Goal: Transaction & Acquisition: Purchase product/service

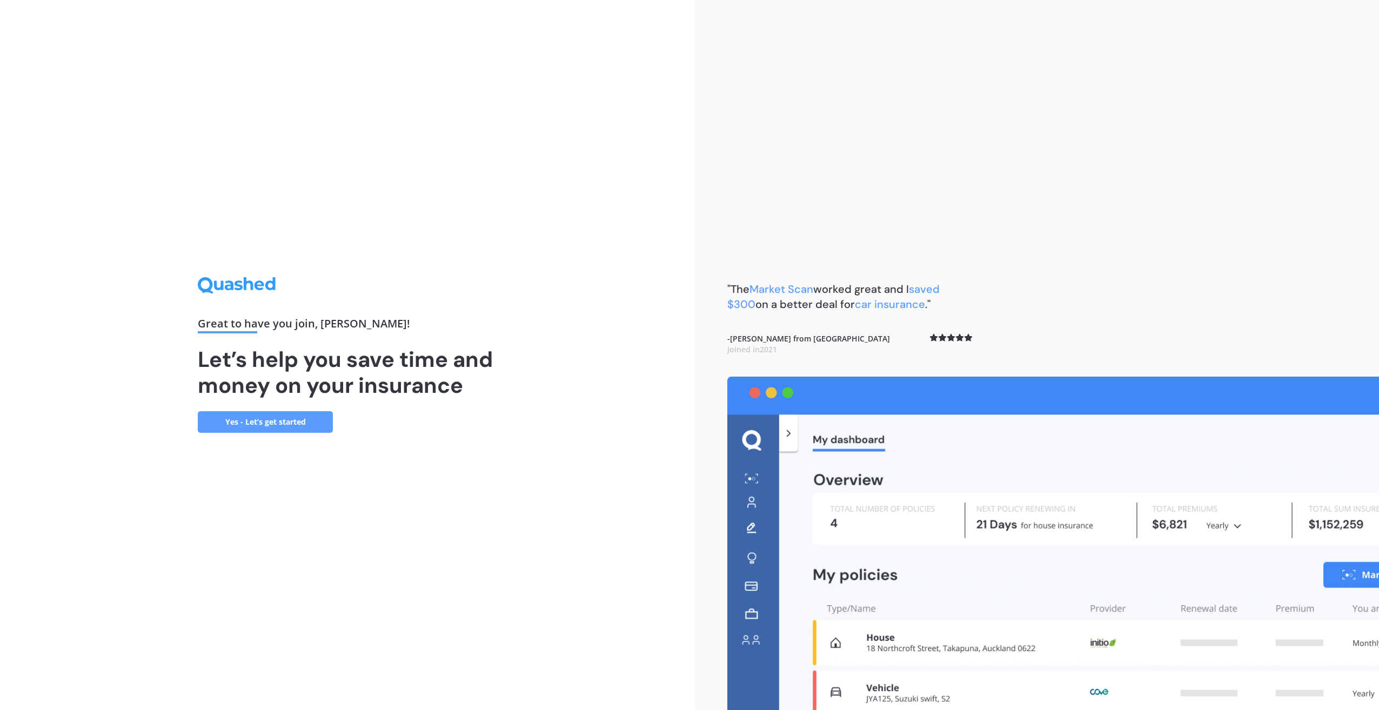
click at [264, 423] on link "Yes - Let’s get started" at bounding box center [265, 422] width 135 height 22
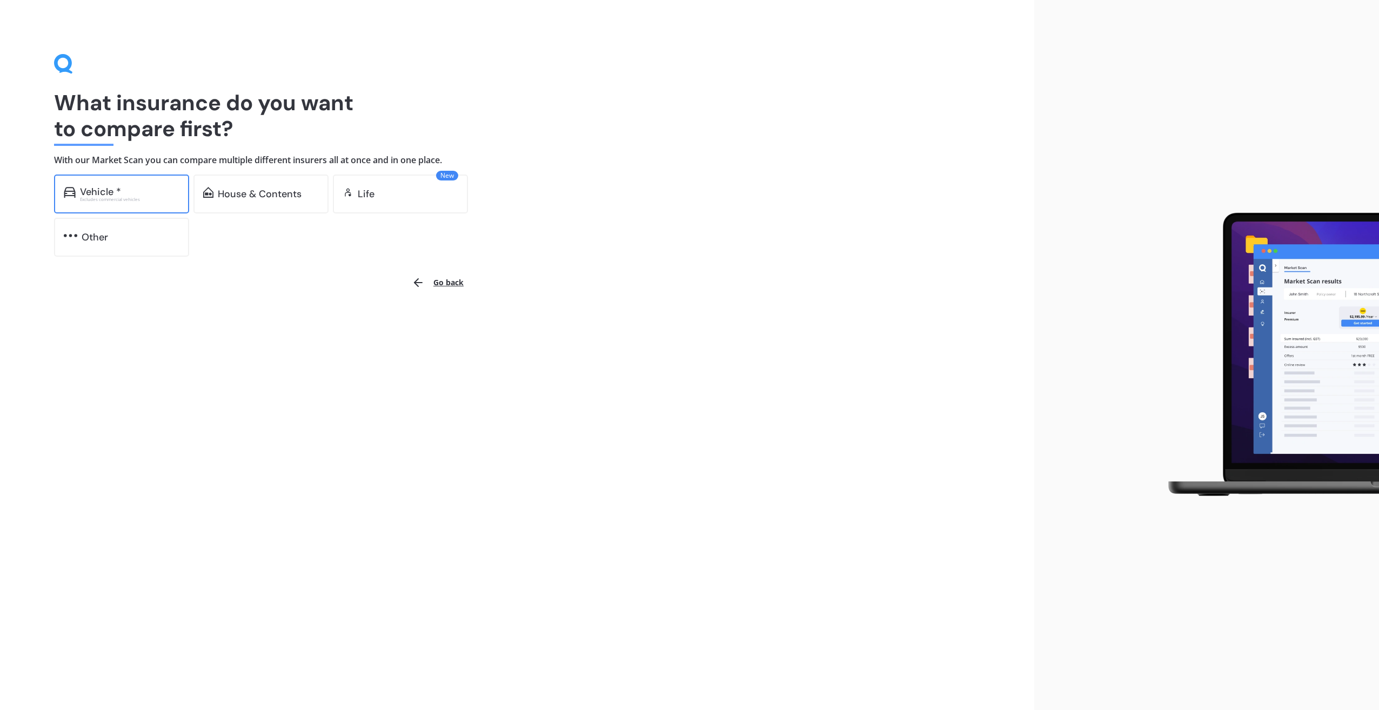
click at [123, 195] on div "Vehicle *" at bounding box center [129, 191] width 99 height 11
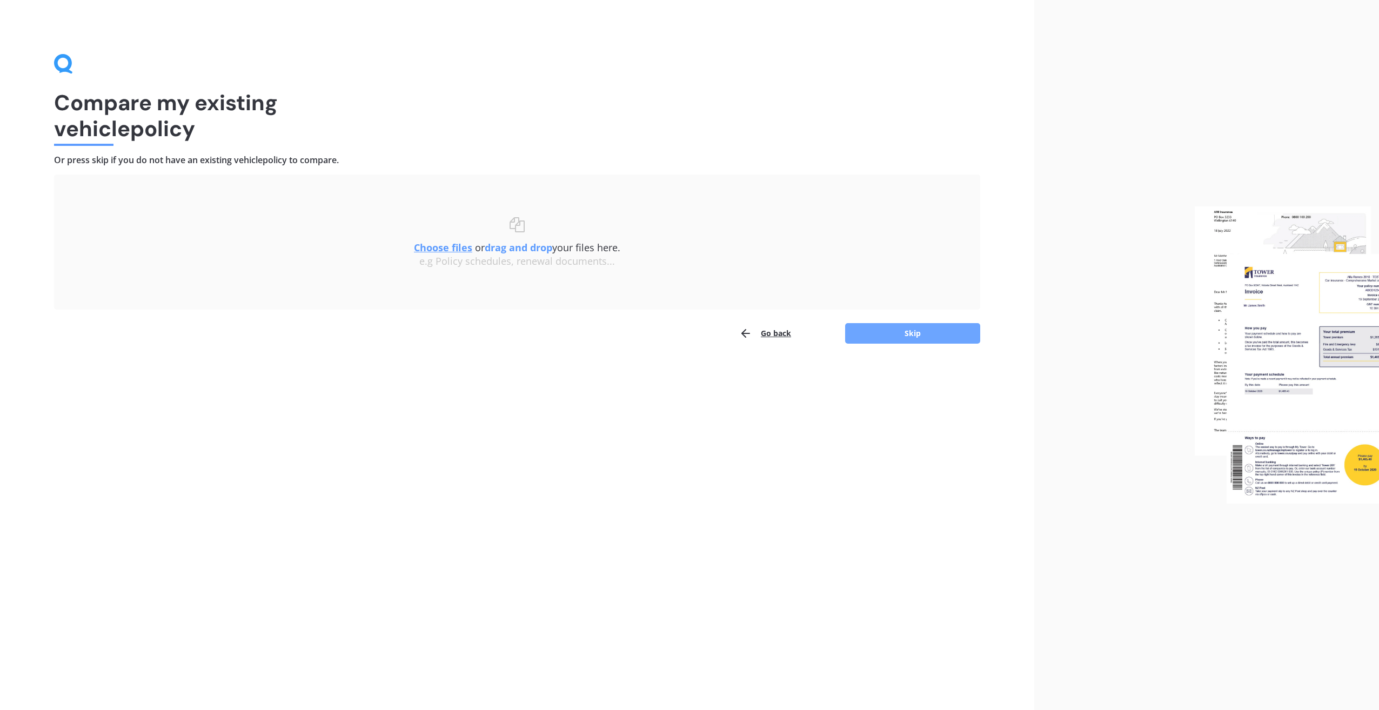
click at [918, 332] on button "Skip" at bounding box center [912, 333] width 135 height 21
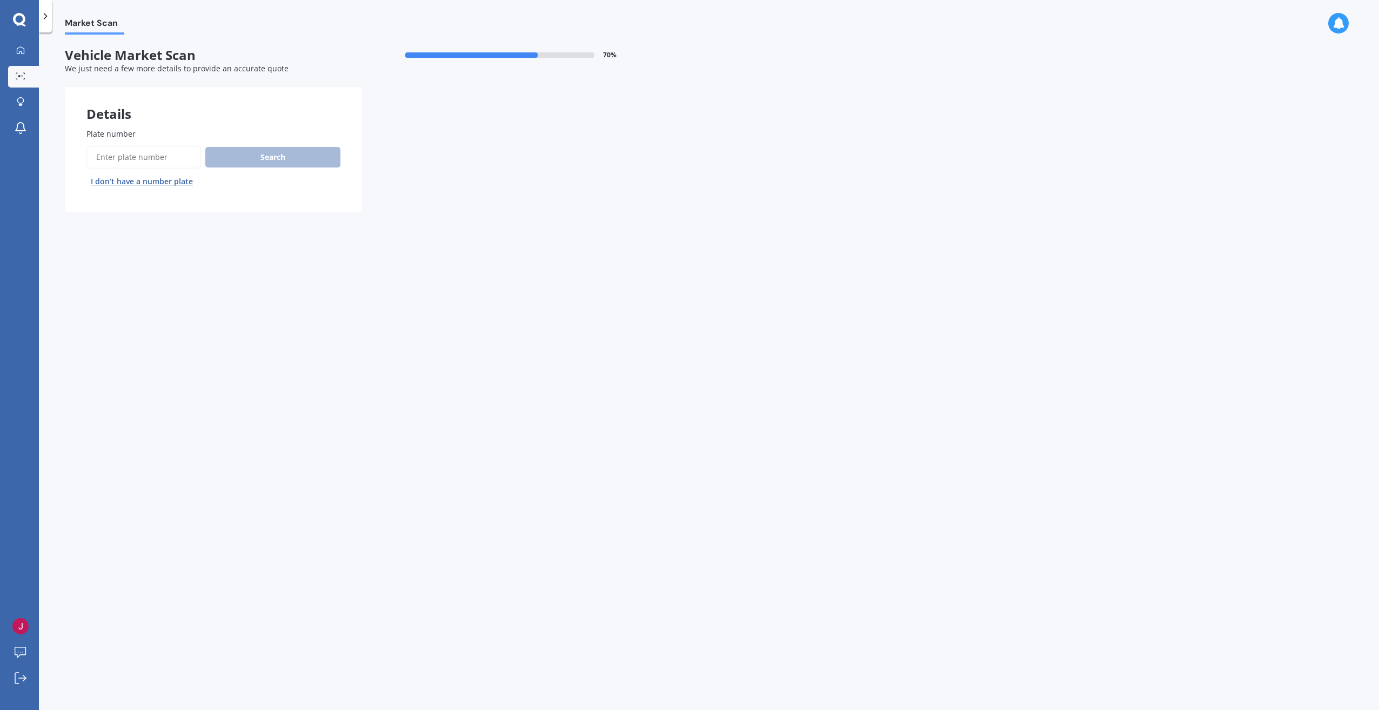
click at [149, 181] on button "I don’t have a number plate" at bounding box center [141, 181] width 111 height 17
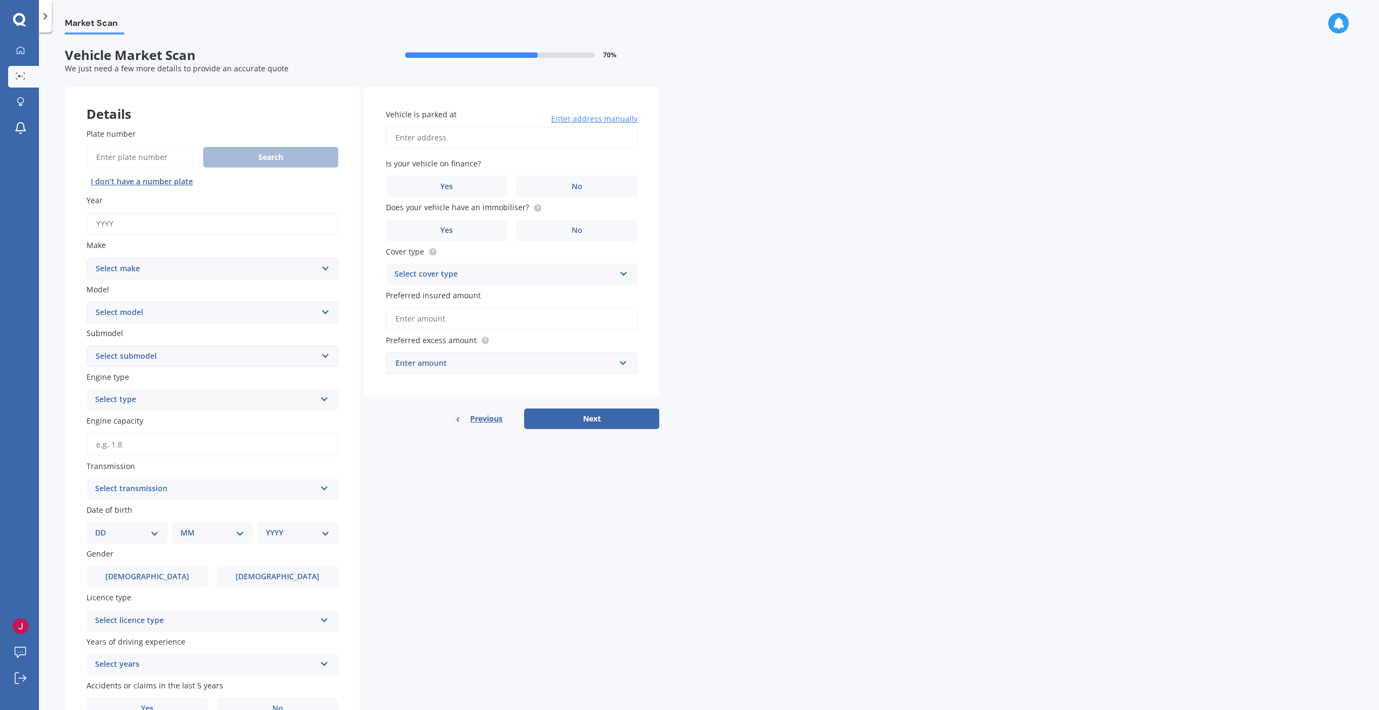
click at [144, 224] on input "Year" at bounding box center [212, 223] width 252 height 23
type input "2011"
click at [323, 266] on select "Select make AC ALFA ROMEO ASTON [PERSON_NAME] AUDI AUSTIN BEDFORD Bentley BMW B…" at bounding box center [212, 269] width 252 height 22
select select "TOYOTA"
click at [86, 258] on select "Select make AC ALFA ROMEO ASTON [PERSON_NAME] AUDI AUSTIN BEDFORD Bentley BMW B…" at bounding box center [212, 269] width 252 height 22
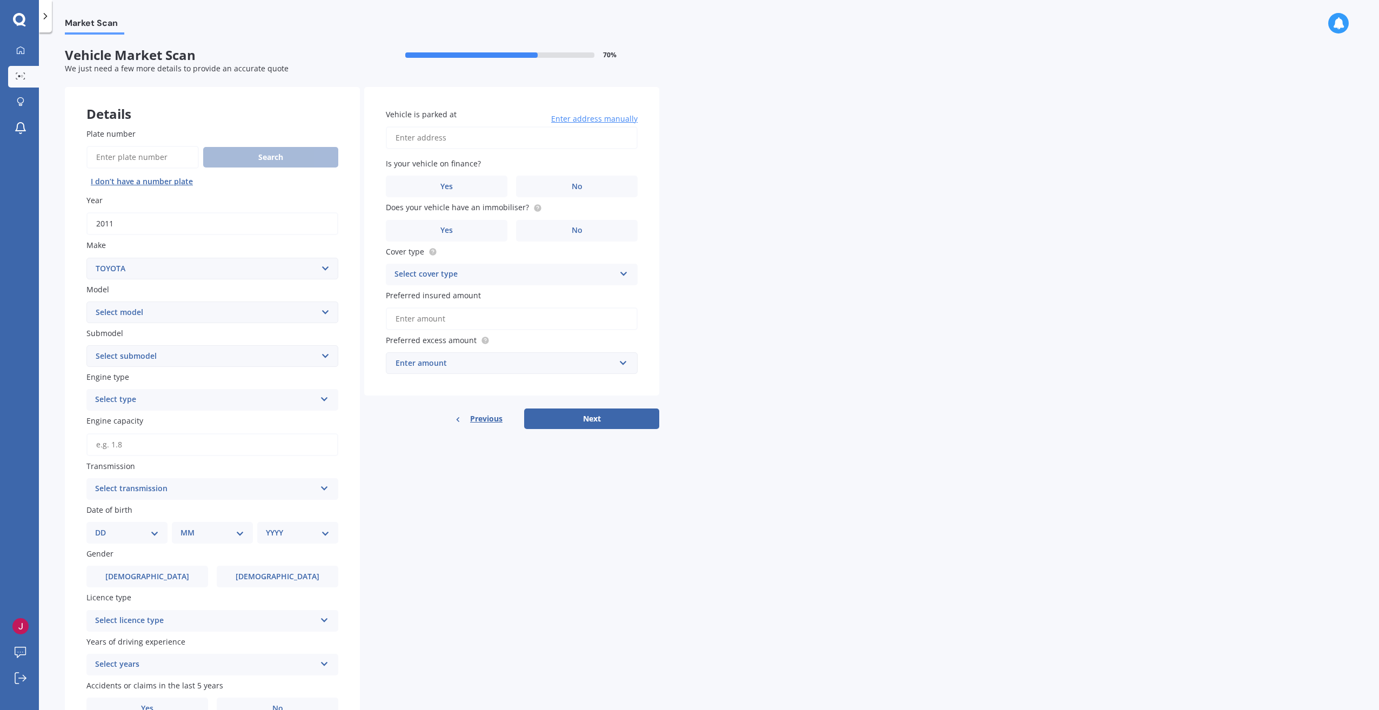
click at [326, 309] on select "Select model 4 Runner 86 [PERSON_NAME] Alphard Altezza Aqua Aristo Aurion Auris…" at bounding box center [212, 313] width 252 height 22
select select "YARIS"
click at [86, 302] on select "Select model 4 Runner 86 [PERSON_NAME] Alphard Altezza Aqua Aristo Aurion Auris…" at bounding box center [212, 313] width 252 height 22
click at [326, 356] on select "Select submodel (All other) Cross 1.5 GR petrol turbo GX auto GX manual Hybrid …" at bounding box center [212, 356] width 252 height 22
click at [163, 449] on input "Engine capacity" at bounding box center [212, 444] width 252 height 23
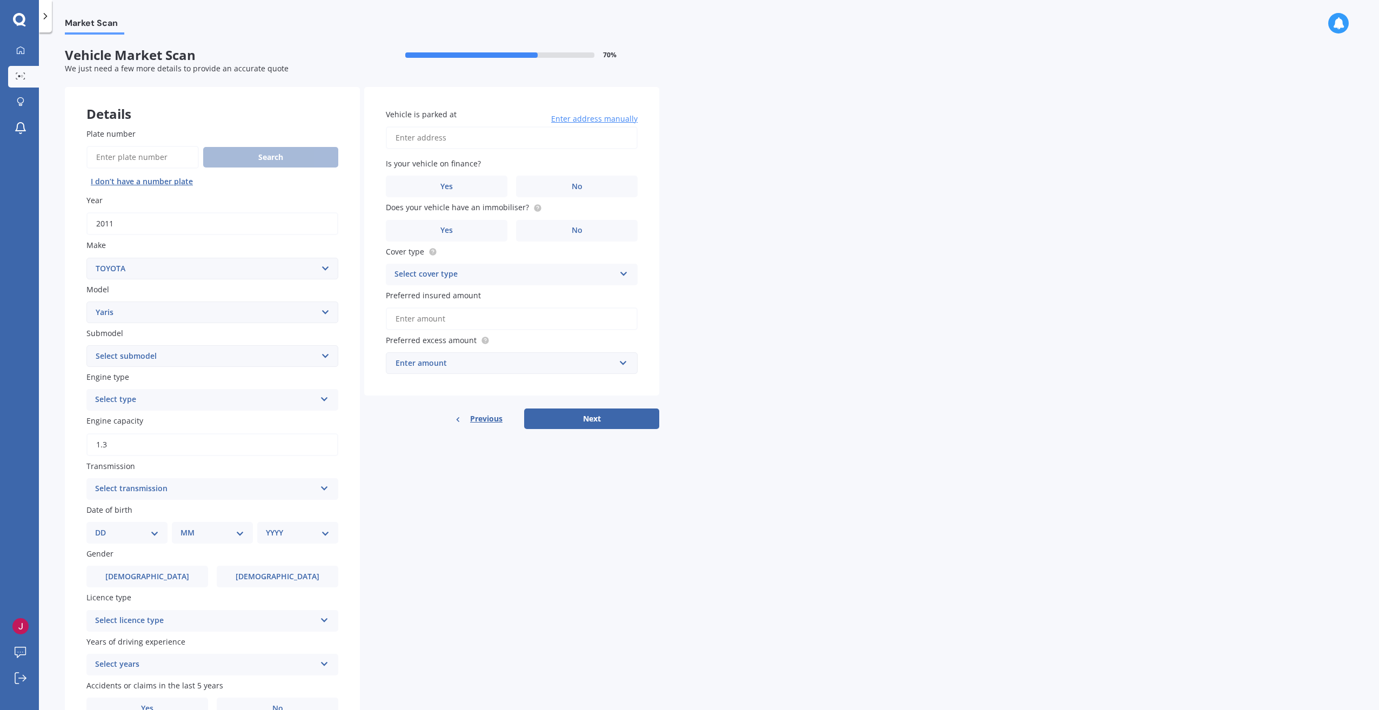
type input "1.3"
click at [326, 487] on icon at bounding box center [324, 487] width 9 height 8
click at [206, 510] on div "Auto" at bounding box center [212, 509] width 251 height 19
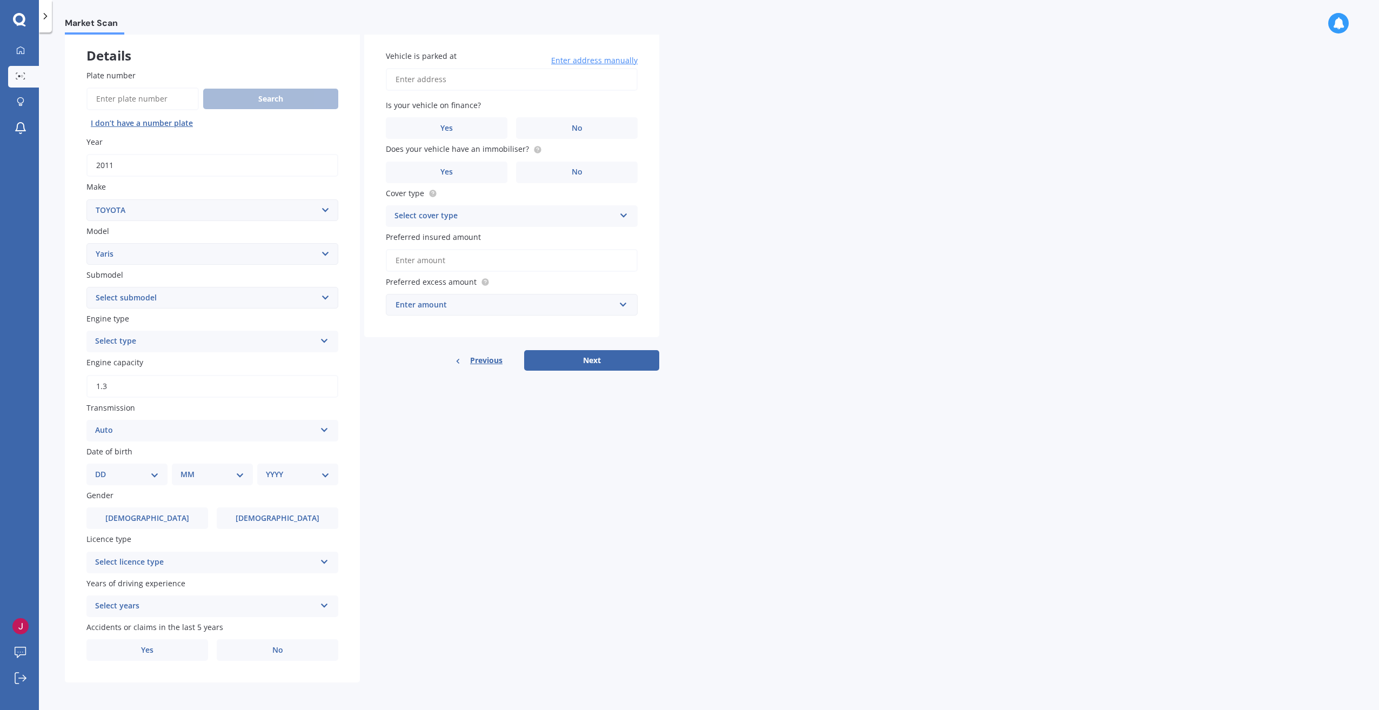
scroll to position [59, 0]
click at [155, 473] on select "DD 01 02 03 04 05 06 07 08 09 10 11 12 13 14 15 16 17 18 19 20 21 22 23 24 25 2…" at bounding box center [127, 474] width 64 height 12
select select "11"
click at [104, 468] on select "DD 01 02 03 04 05 06 07 08 09 10 11 12 13 14 15 16 17 18 19 20 21 22 23 24 25 2…" at bounding box center [127, 474] width 64 height 12
click at [243, 476] on select "MM 01 02 03 04 05 06 07 08 09 10 11 12" at bounding box center [214, 474] width 59 height 12
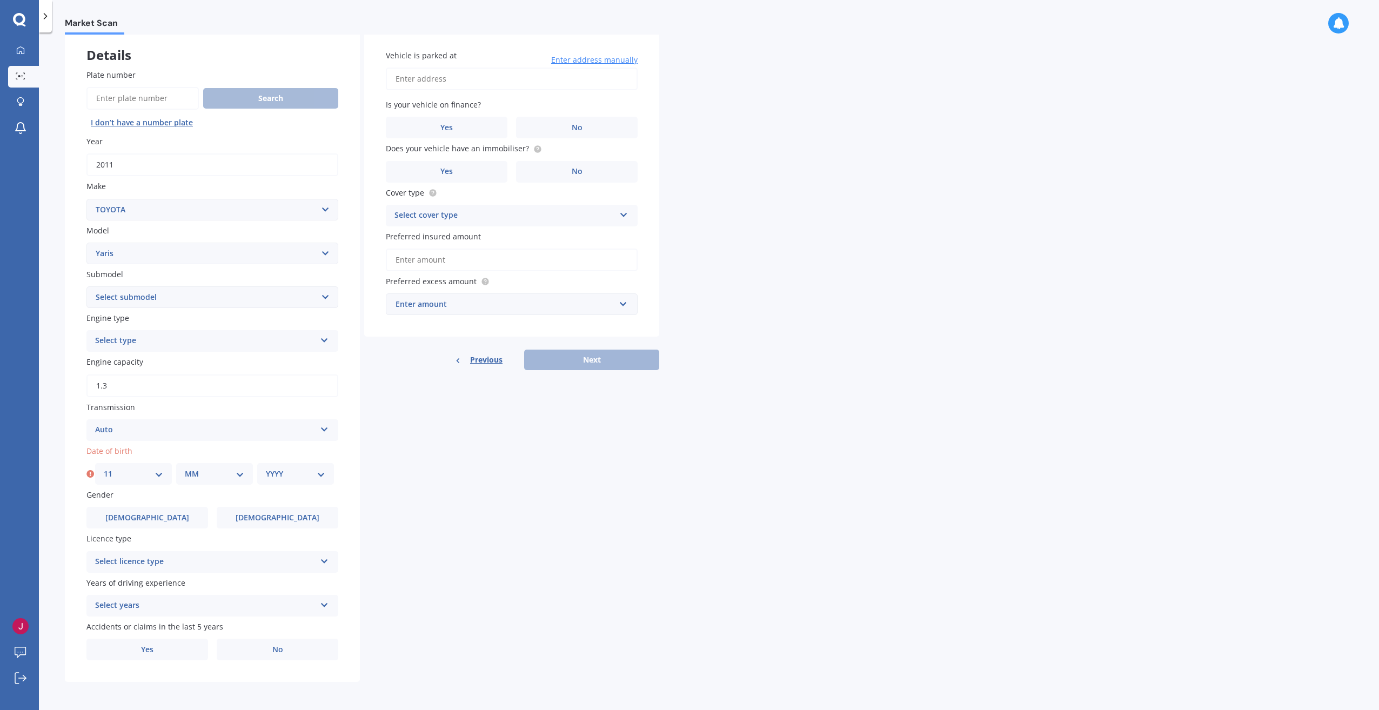
select select "10"
click at [185, 468] on select "MM 01 02 03 04 05 06 07 08 09 10 11 12" at bounding box center [214, 474] width 59 height 12
click at [157, 473] on select "DD 01 02 03 04 05 06 07 08 09 10 11 12 13 14 15 16 17 18 19 20 21 22 23 24 25 2…" at bounding box center [133, 474] width 59 height 12
select select "10"
click at [104, 468] on select "DD 01 02 03 04 05 06 07 08 09 10 11 12 13 14 15 16 17 18 19 20 21 22 23 24 25 2…" at bounding box center [133, 474] width 59 height 12
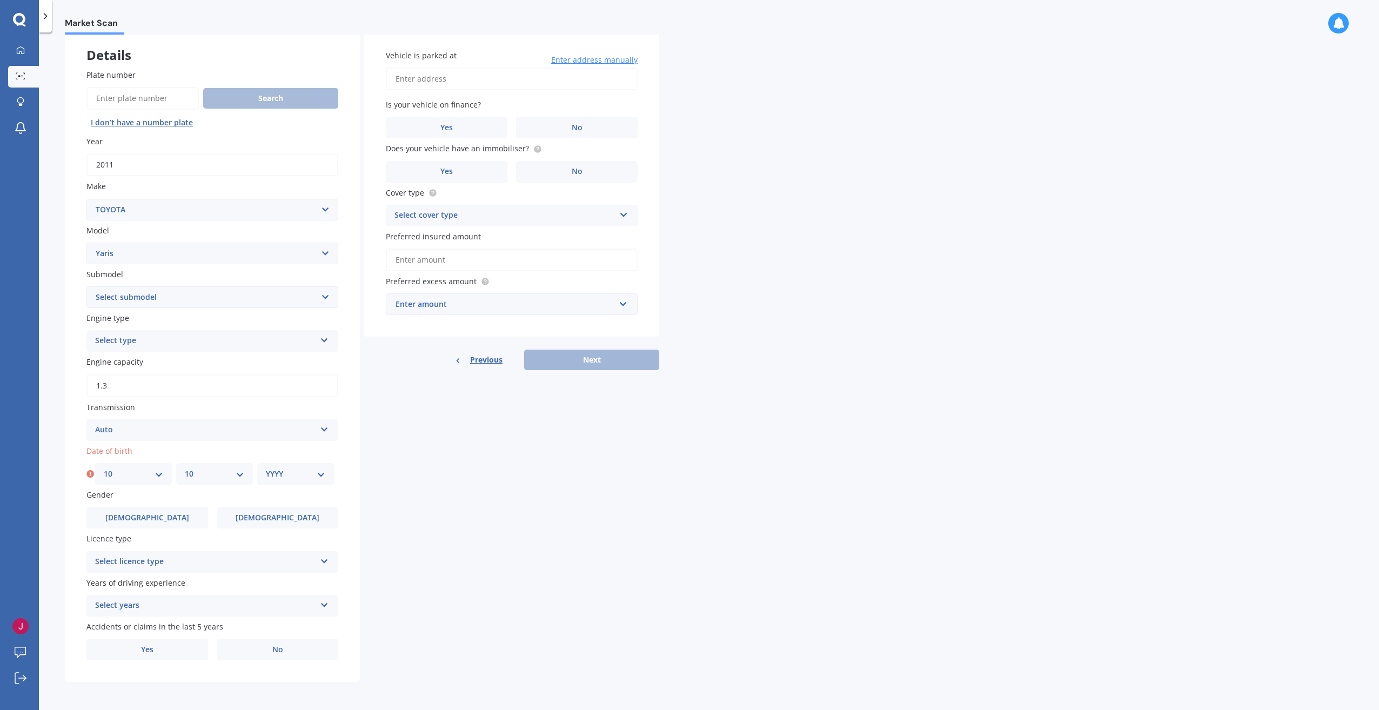
click at [238, 470] on select "MM 01 02 03 04 05 06 07 08 09 10 11 12" at bounding box center [214, 474] width 59 height 12
select select "11"
click at [185, 468] on select "MM 01 02 03 04 05 06 07 08 09 10 11 12" at bounding box center [214, 474] width 59 height 12
click at [323, 471] on select "YYYY 2025 2024 2023 2022 2021 2020 2019 2018 2017 2016 2015 2014 2013 2012 2011…" at bounding box center [295, 474] width 59 height 12
select select "2008"
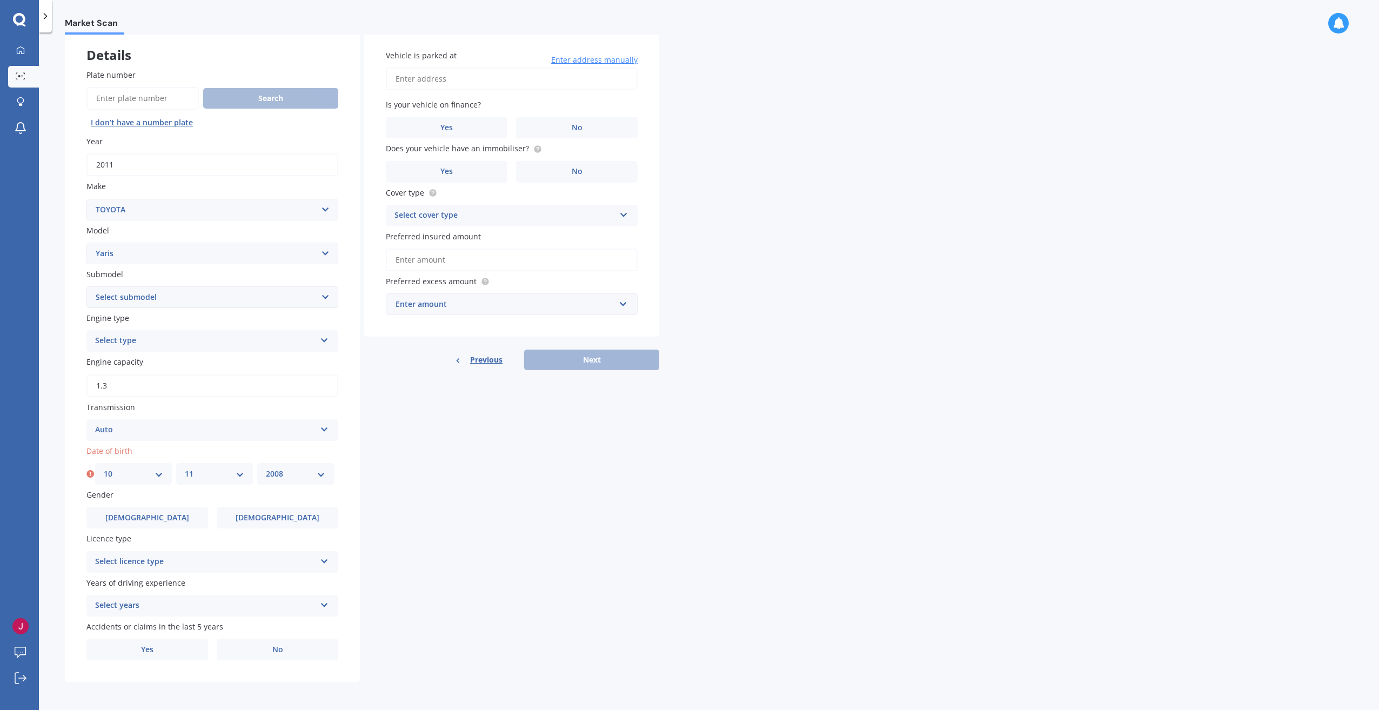
click at [266, 468] on select "YYYY 2025 2024 2023 2022 2021 2020 2019 2018 2017 2016 2015 2014 2013 2012 2011…" at bounding box center [295, 474] width 59 height 12
click at [175, 520] on label "[DEMOGRAPHIC_DATA]" at bounding box center [147, 518] width 122 height 22
click at [0, 0] on input "[DEMOGRAPHIC_DATA]" at bounding box center [0, 0] width 0 height 0
click at [325, 559] on icon at bounding box center [324, 560] width 9 height 8
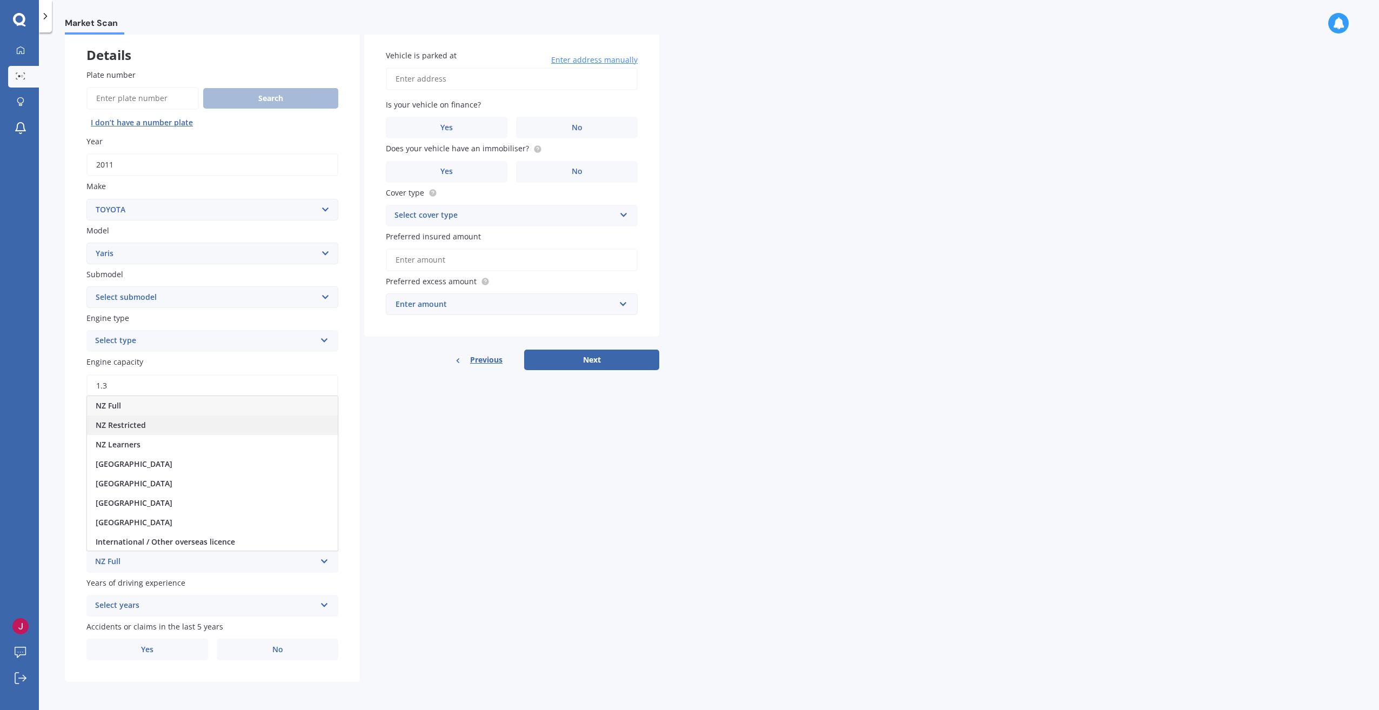
click at [130, 422] on span "NZ Restricted" at bounding box center [121, 425] width 50 height 10
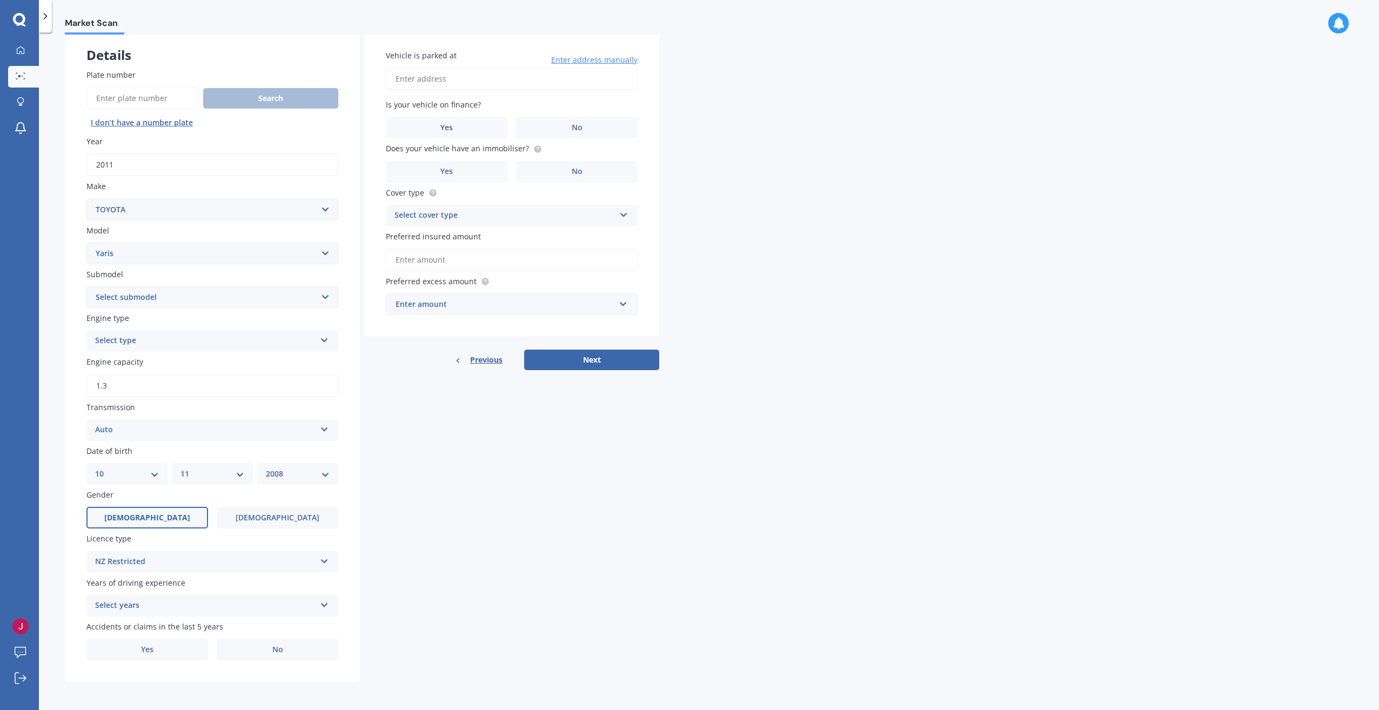
click at [326, 606] on icon at bounding box center [324, 603] width 9 height 8
click at [163, 585] on div "1 year" at bounding box center [212, 584] width 251 height 19
click at [279, 649] on span "No" at bounding box center [277, 649] width 11 height 9
click at [0, 0] on input "No" at bounding box center [0, 0] width 0 height 0
click at [475, 76] on input "Vehicle is parked at" at bounding box center [512, 79] width 252 height 23
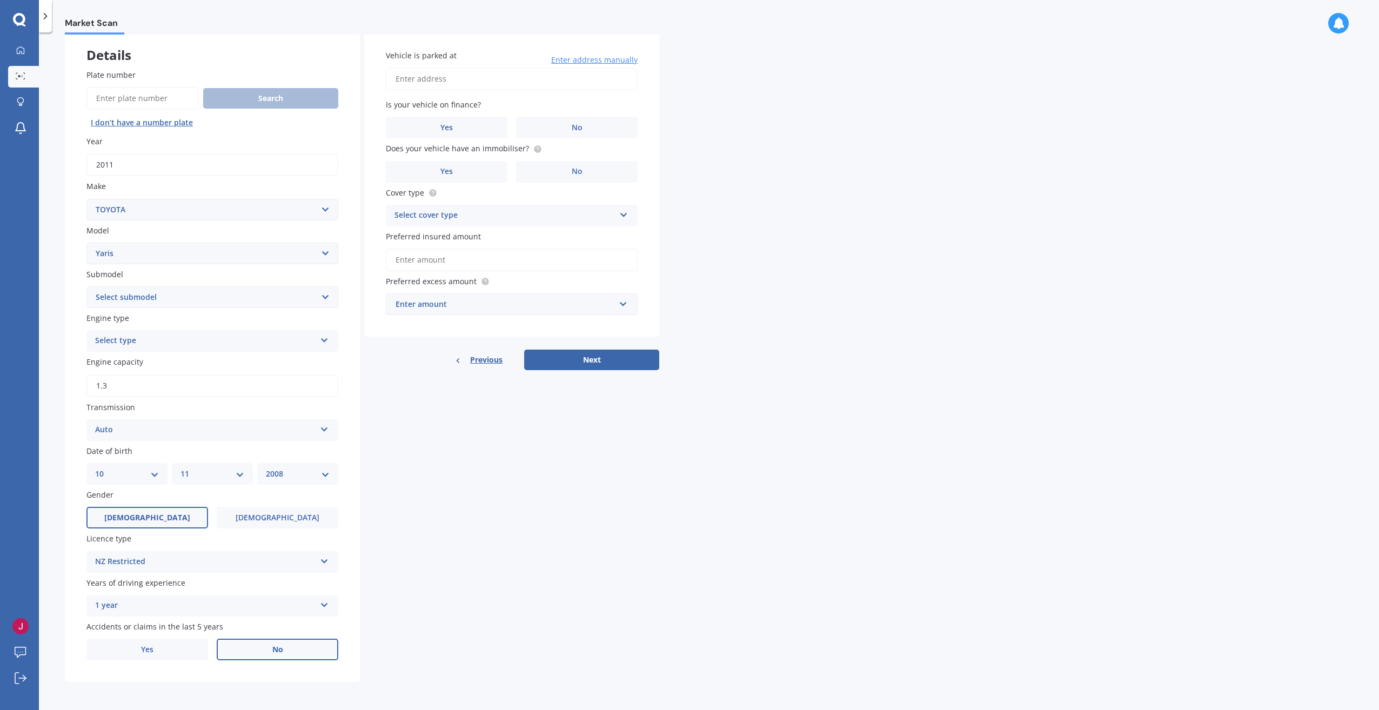
type input "[STREET_ADDRESS]"
click at [557, 126] on label "No" at bounding box center [577, 128] width 122 height 22
click at [0, 0] on input "No" at bounding box center [0, 0] width 0 height 0
click at [566, 174] on label "No" at bounding box center [577, 172] width 122 height 22
click at [0, 0] on input "No" at bounding box center [0, 0] width 0 height 0
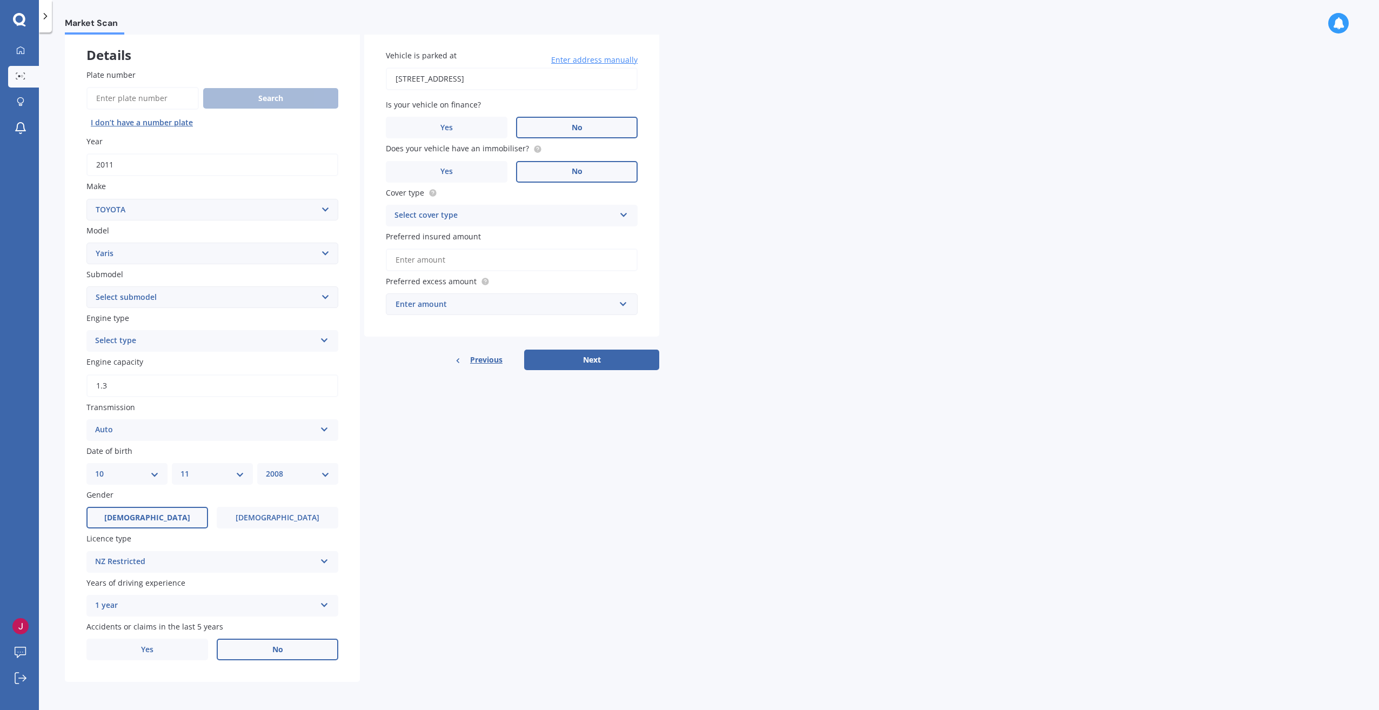
click at [625, 214] on icon at bounding box center [623, 213] width 9 height 8
click at [438, 239] on span "Comprehensive" at bounding box center [423, 236] width 57 height 10
click at [432, 258] on input "Preferred insured amount" at bounding box center [512, 260] width 252 height 23
type input "$4"
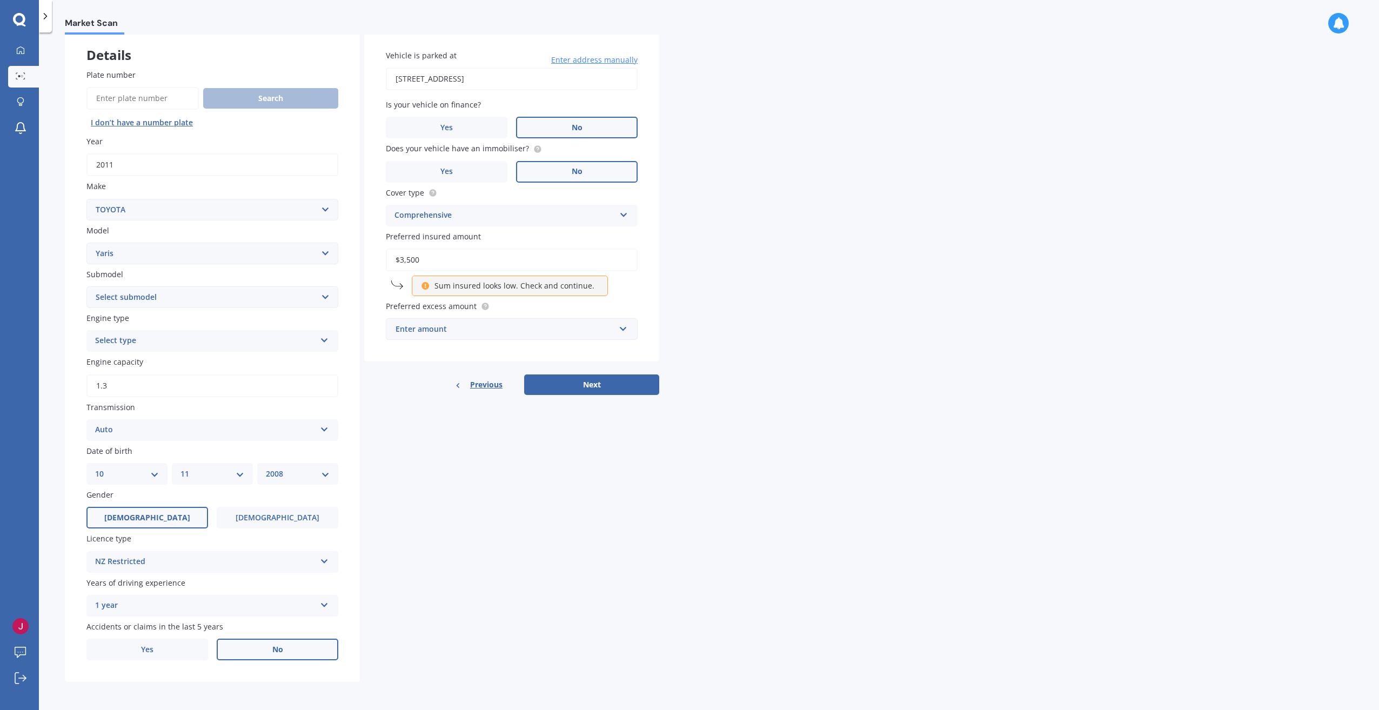
drag, startPoint x: 498, startPoint y: 262, endPoint x: 385, endPoint y: 240, distance: 115.1
click at [385, 240] on div "Vehicle is parked at [STREET_ADDRESS] Enter address manually Is your vehicle on…" at bounding box center [511, 195] width 295 height 334
click at [560, 308] on label "Preferred excess amount" at bounding box center [510, 305] width 248 height 11
drag, startPoint x: 510, startPoint y: 260, endPoint x: 323, endPoint y: 232, distance: 189.1
click at [323, 232] on div "Details Plate number Search I don’t have a number plate Year [DATE] Make Select…" at bounding box center [362, 355] width 594 height 654
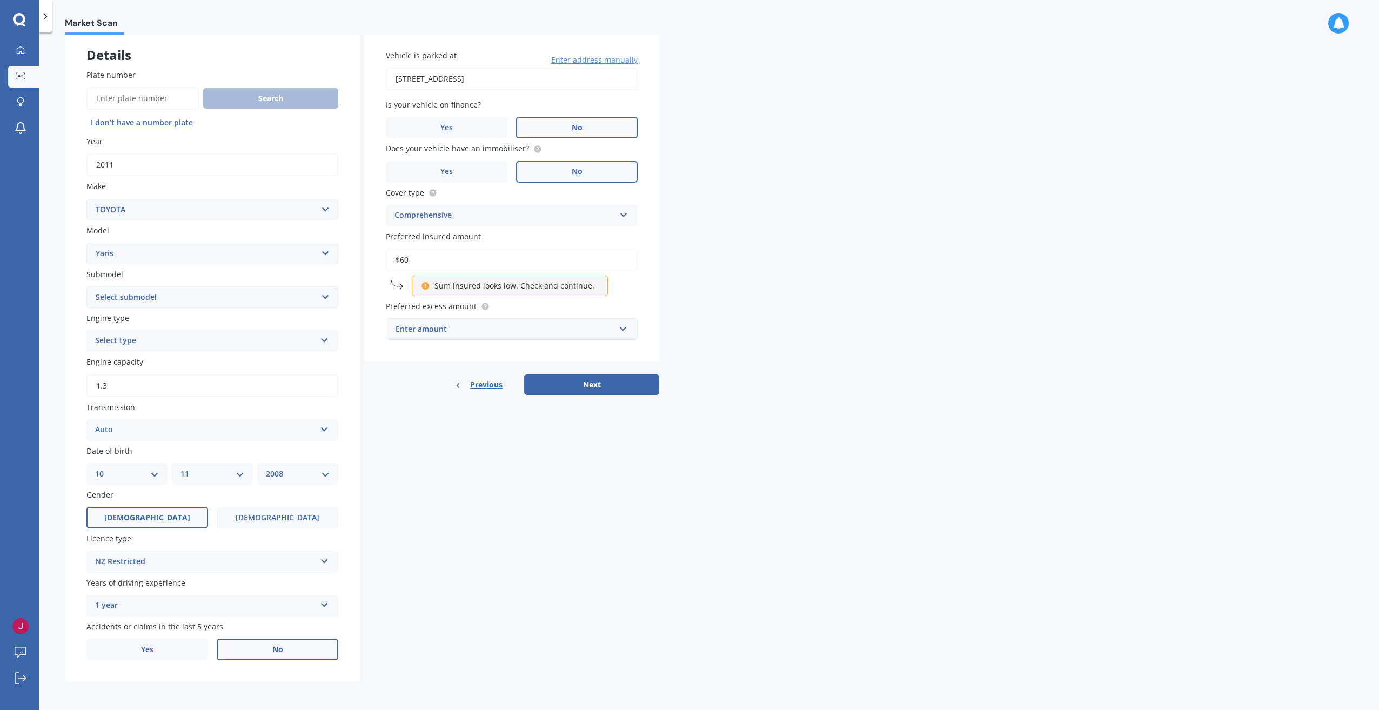
type input "$6"
type input "$5"
type input "$4"
type input "$5,000"
click at [626, 322] on input "text" at bounding box center [508, 325] width 242 height 21
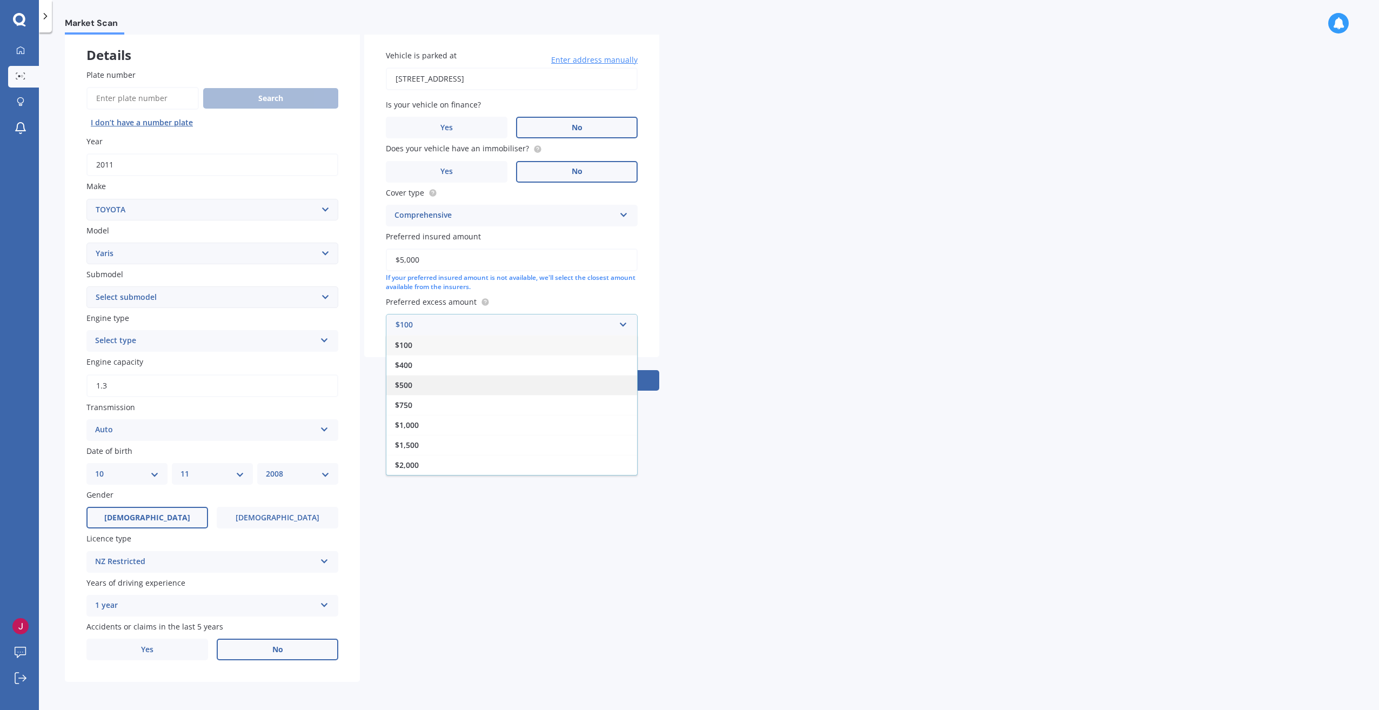
click at [406, 387] on span "$500" at bounding box center [403, 385] width 17 height 10
click at [578, 392] on button "Next" at bounding box center [591, 392] width 135 height 21
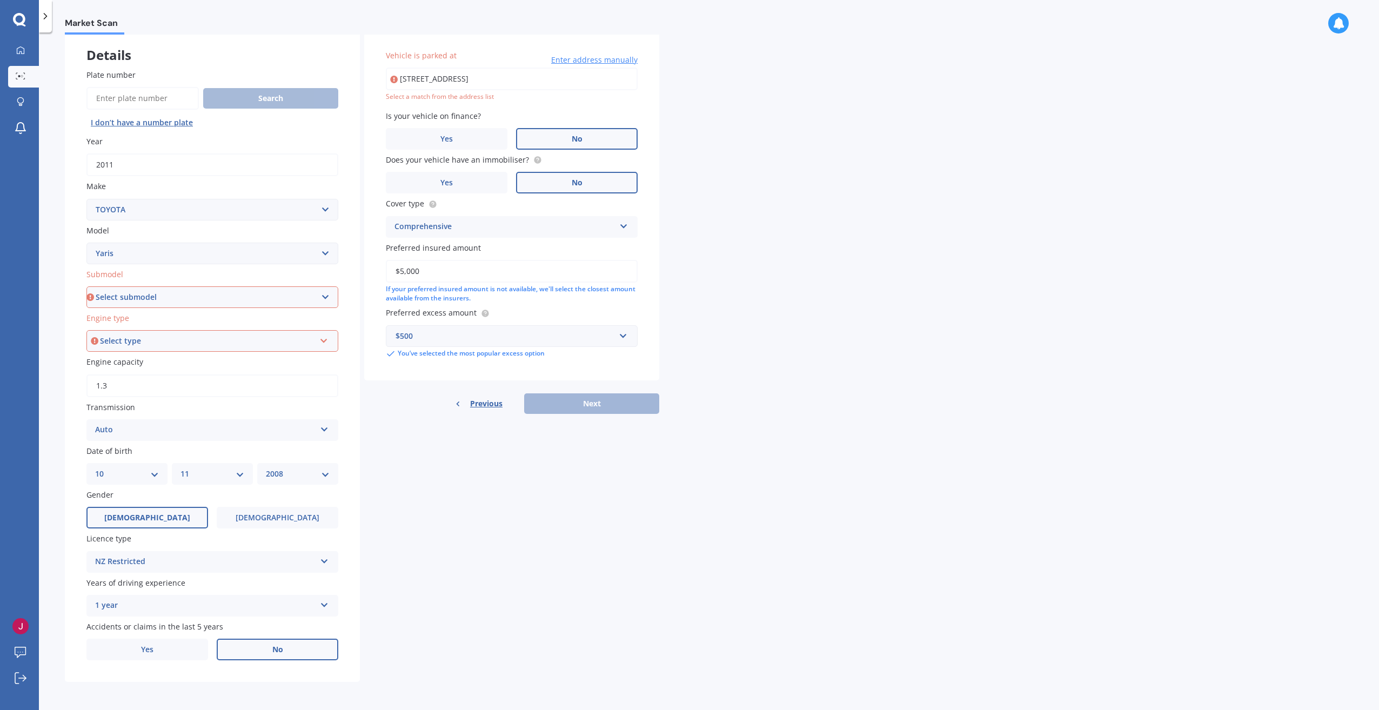
click at [324, 342] on icon at bounding box center [323, 339] width 9 height 8
click at [115, 359] on span "Petrol" at bounding box center [107, 361] width 23 height 10
click at [326, 296] on select "Select submodel (All other) Cross 1.5 GR petrol turbo GX auto GX manual Hybrid …" at bounding box center [212, 297] width 252 height 22
select select "GX AUTO"
click at [86, 286] on select "Select submodel (All other) Cross 1.5 GR petrol turbo GX auto GX manual Hybrid …" at bounding box center [212, 297] width 252 height 22
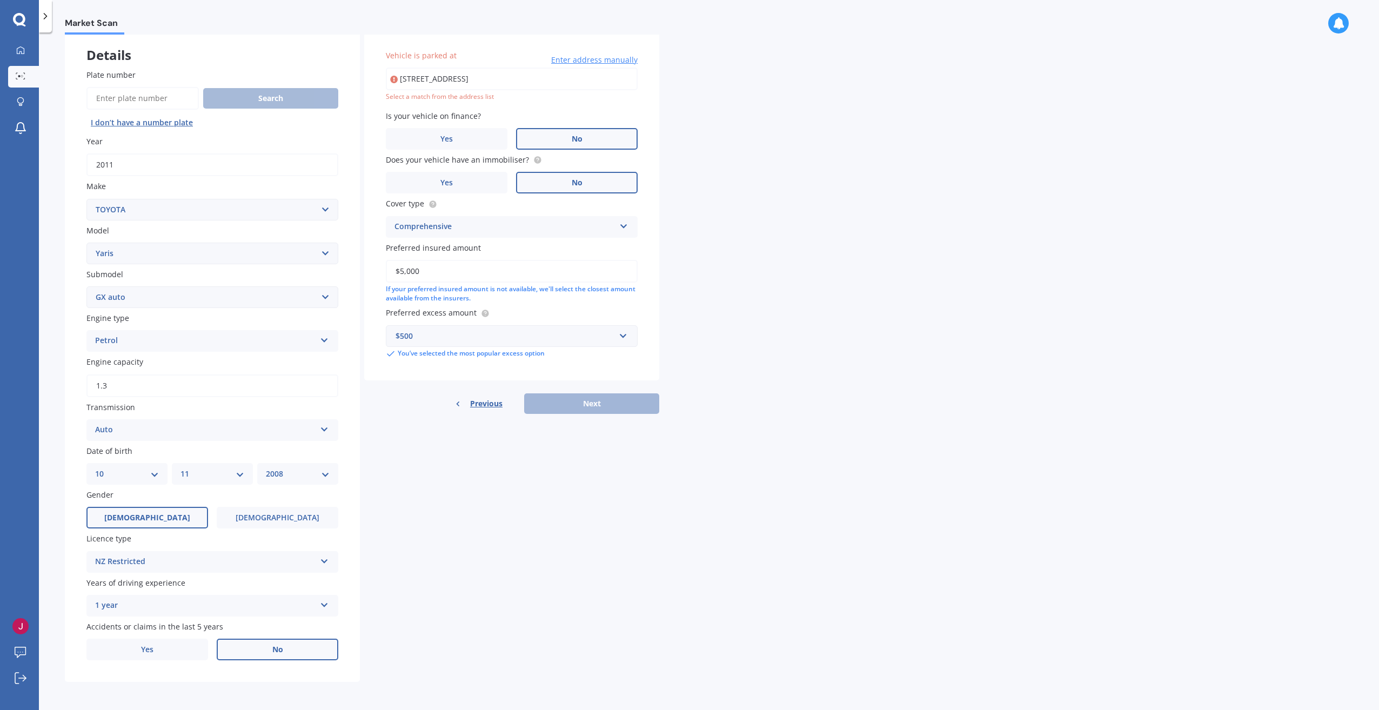
click at [603, 369] on div "Vehicle is parked at [STREET_ADDRESS] Enter address manually Select a match fro…" at bounding box center [511, 204] width 295 height 352
click at [583, 406] on div "Previous Next" at bounding box center [511, 403] width 295 height 21
click at [495, 82] on input "[STREET_ADDRESS]" at bounding box center [512, 79] width 252 height 23
click at [590, 59] on span "Enter address manually" at bounding box center [594, 60] width 86 height 11
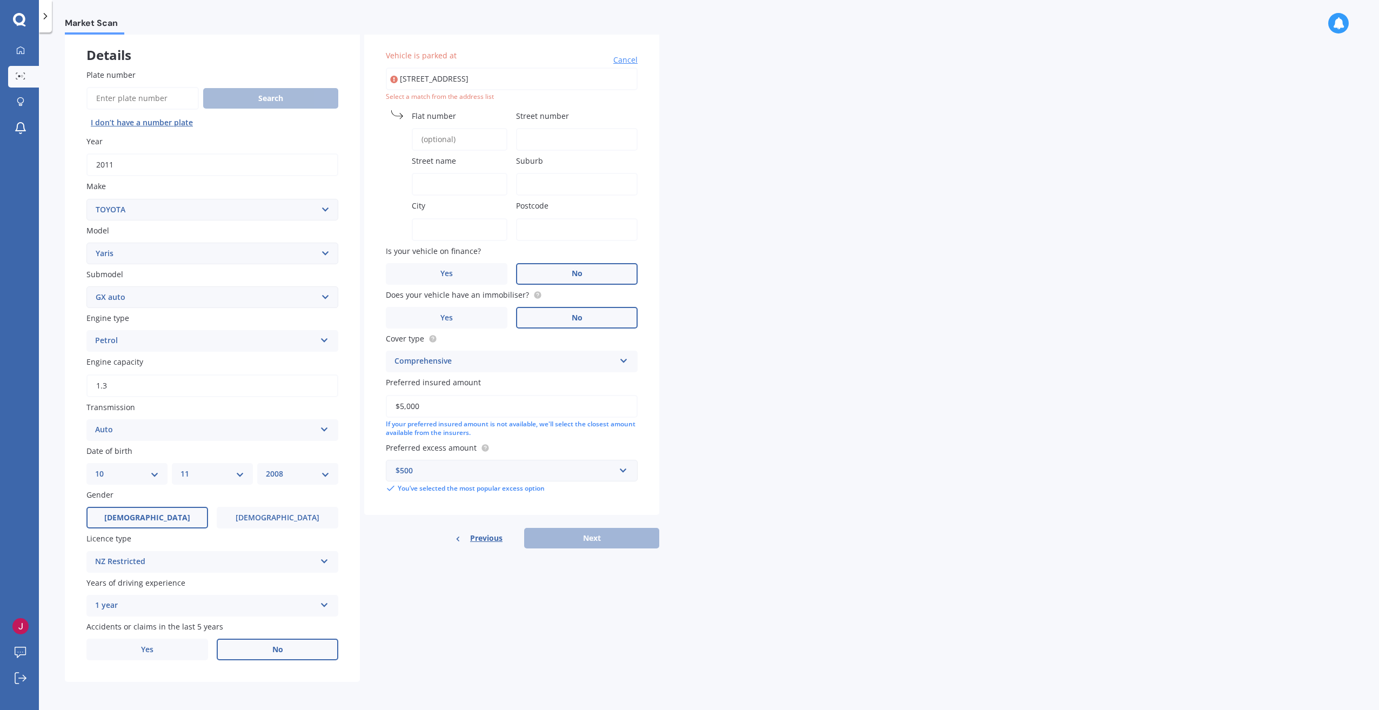
click at [483, 138] on input "Flat number" at bounding box center [460, 139] width 96 height 23
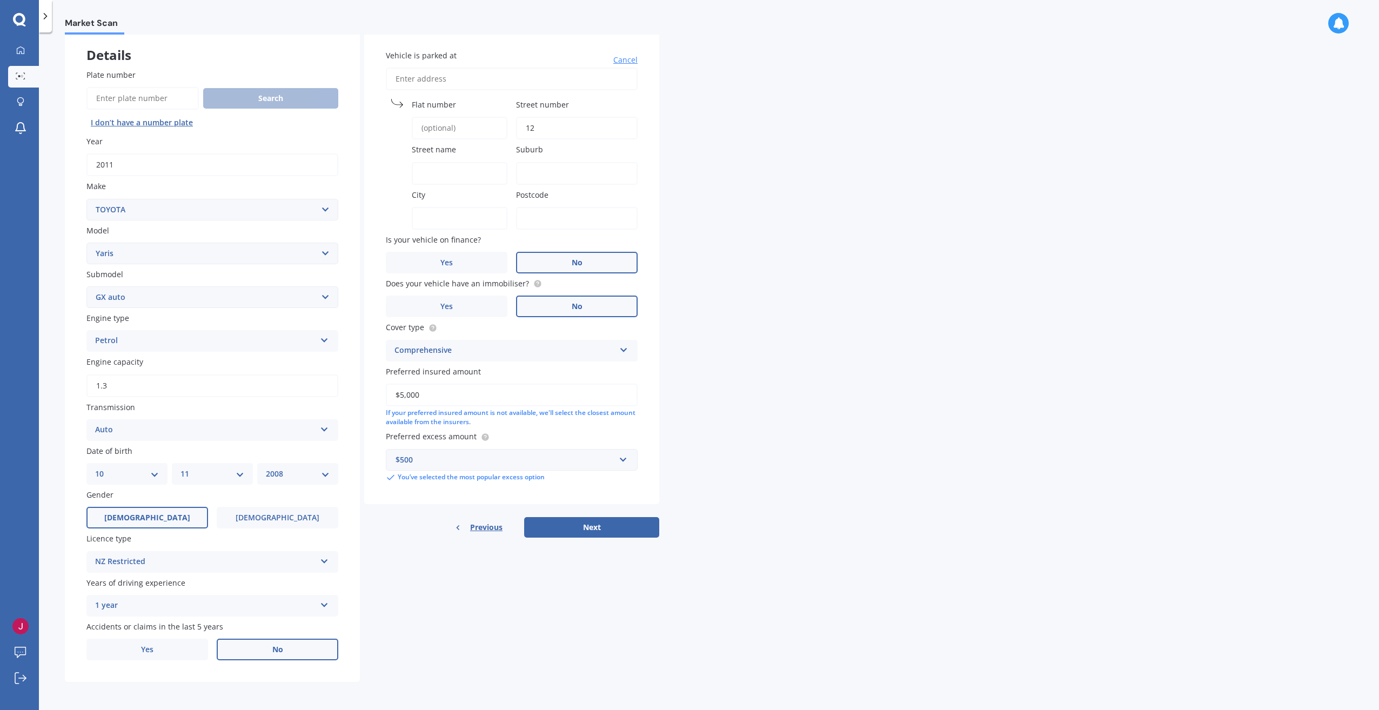
type input "12c School"
type input "School road"
type input "Morningside"
type input "[GEOGRAPHIC_DATA]"
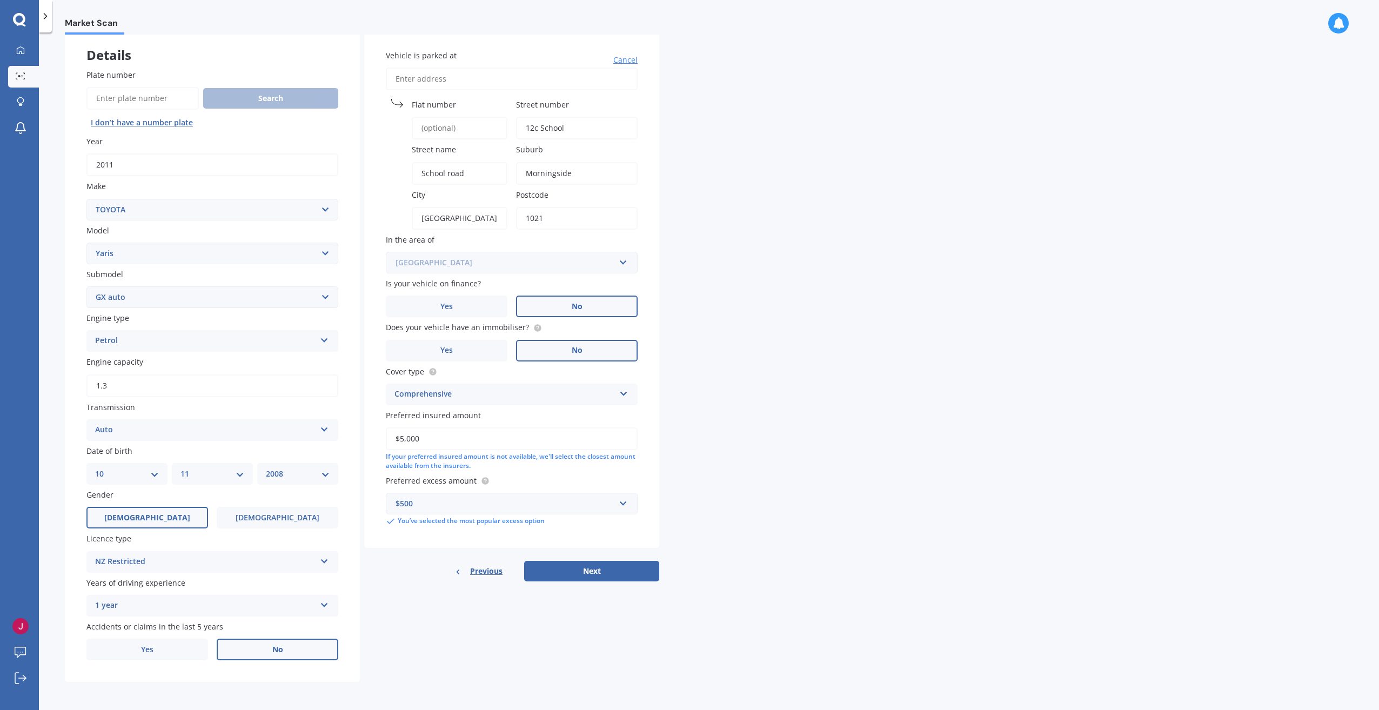
type input "1021"
type input "[GEOGRAPHIC_DATA]"
click at [446, 125] on input "Flat number" at bounding box center [460, 128] width 96 height 23
type input "c"
click at [711, 242] on div "Market Scan Vehicle Market Scan 70 % We just need a few more details to provide…" at bounding box center [709, 374] width 1340 height 678
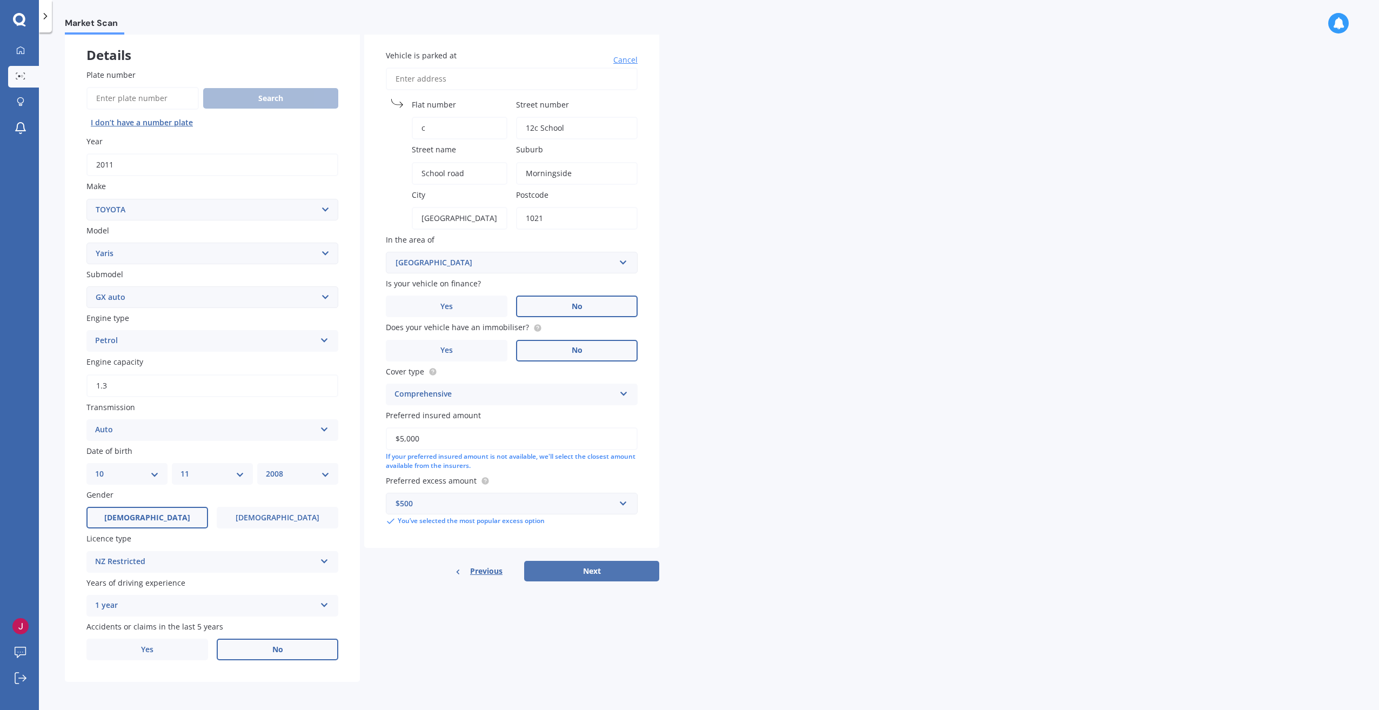
click at [589, 571] on button "Next" at bounding box center [591, 571] width 135 height 21
select select "10"
select select "11"
select select "2008"
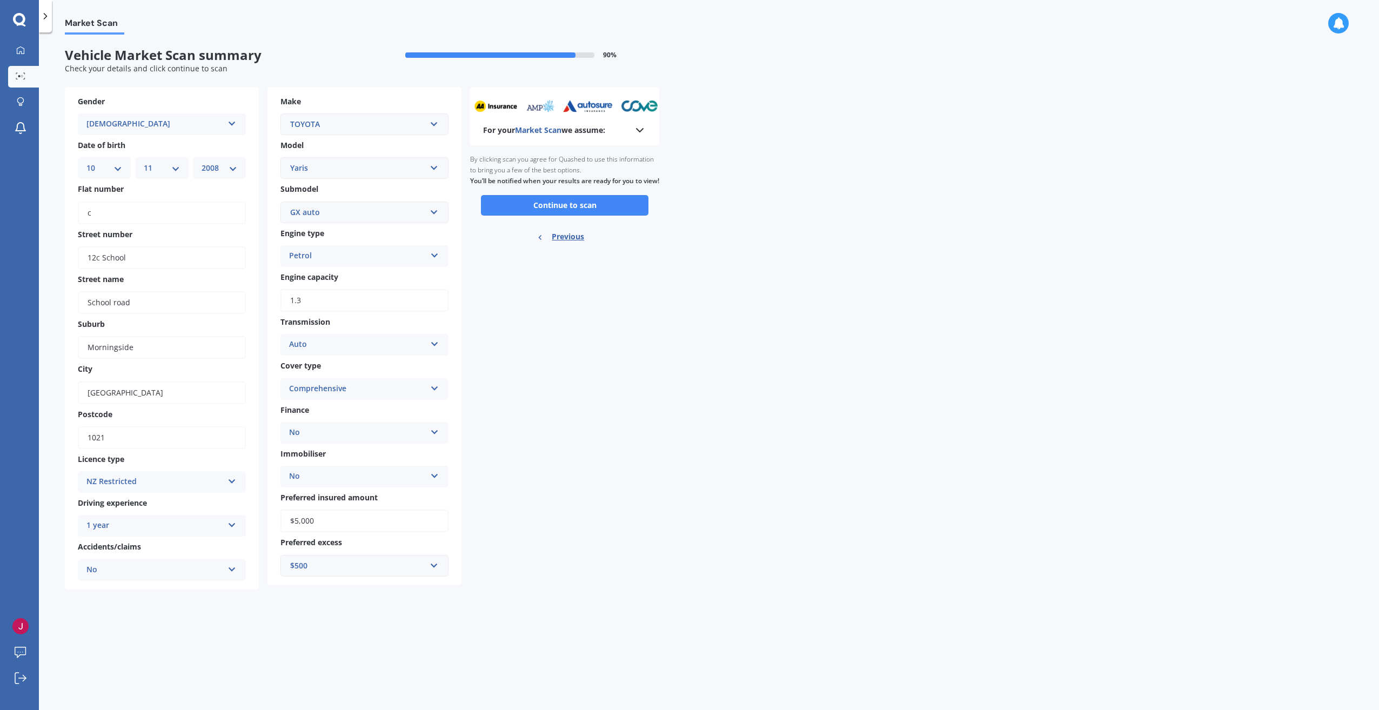
scroll to position [0, 0]
click at [566, 213] on button "Continue to scan" at bounding box center [565, 205] width 168 height 21
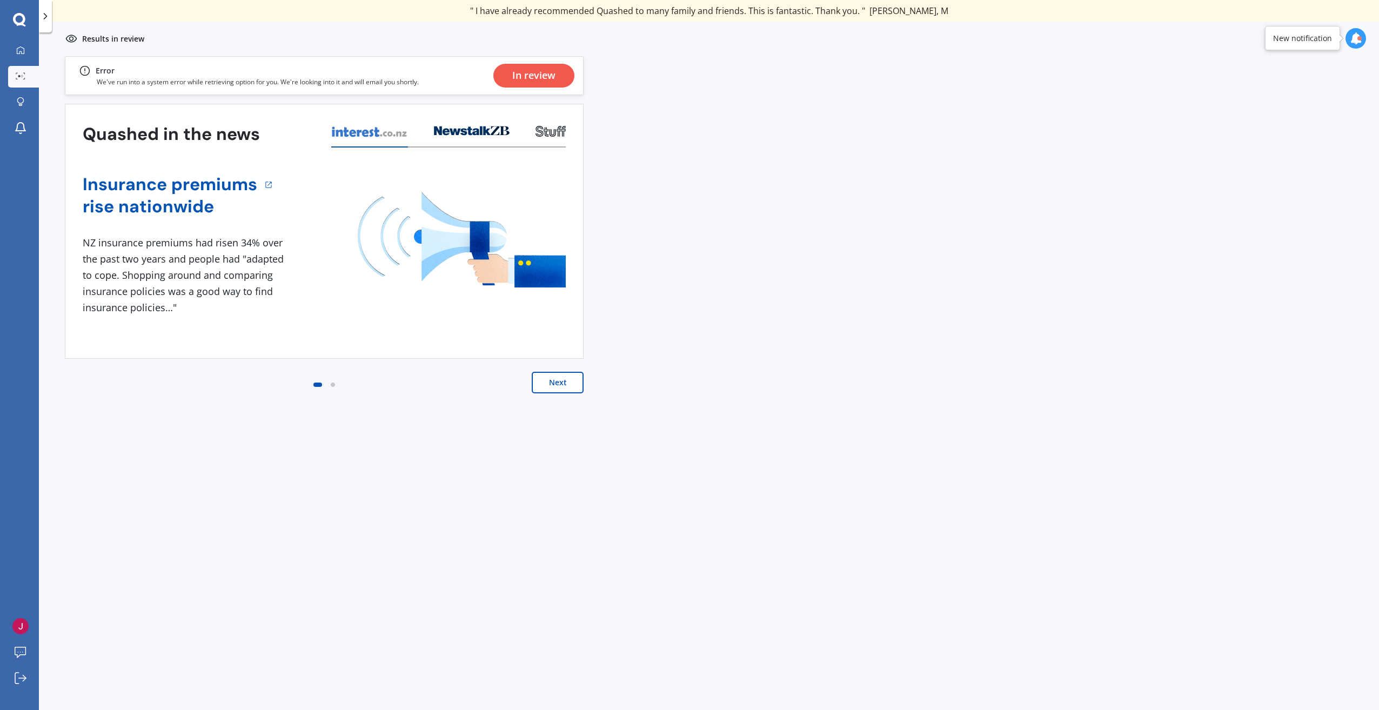
click at [556, 383] on button "Next" at bounding box center [558, 383] width 52 height 22
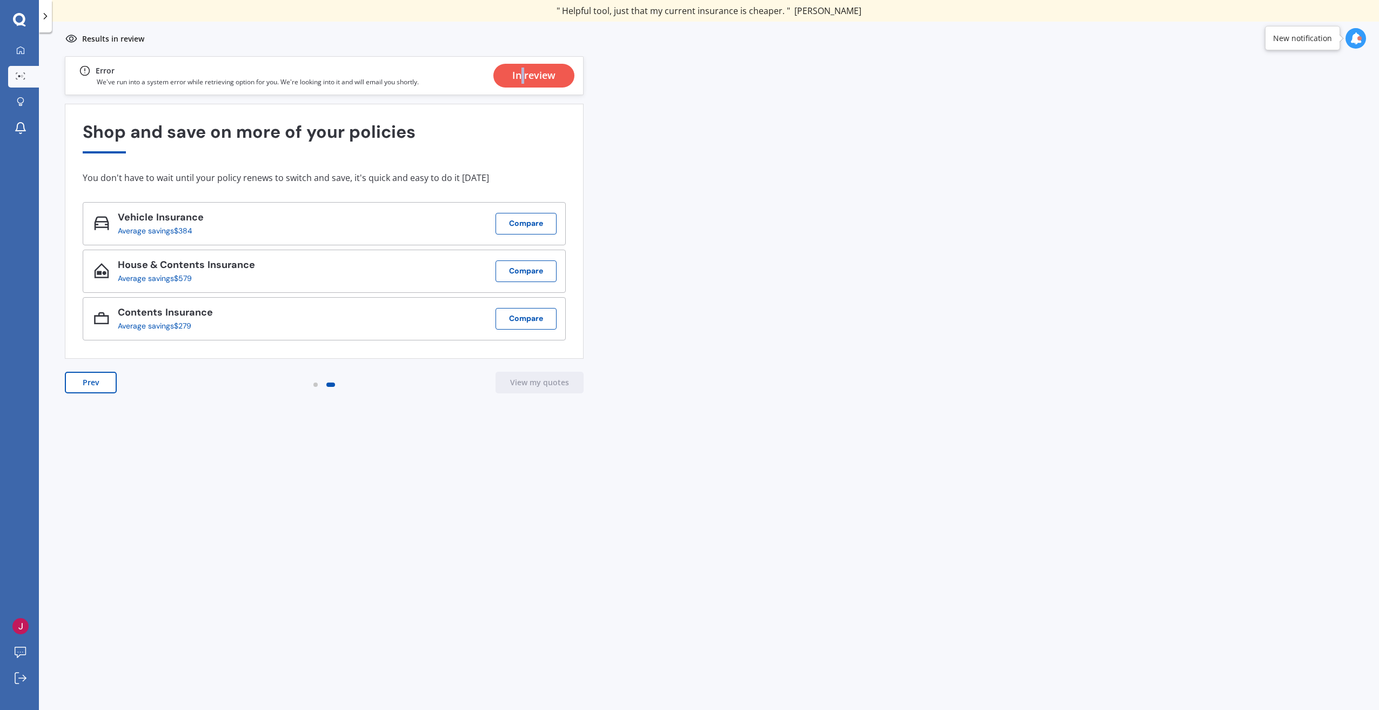
click at [523, 73] on div "In review" at bounding box center [533, 76] width 43 height 24
